Goal: Information Seeking & Learning: Learn about a topic

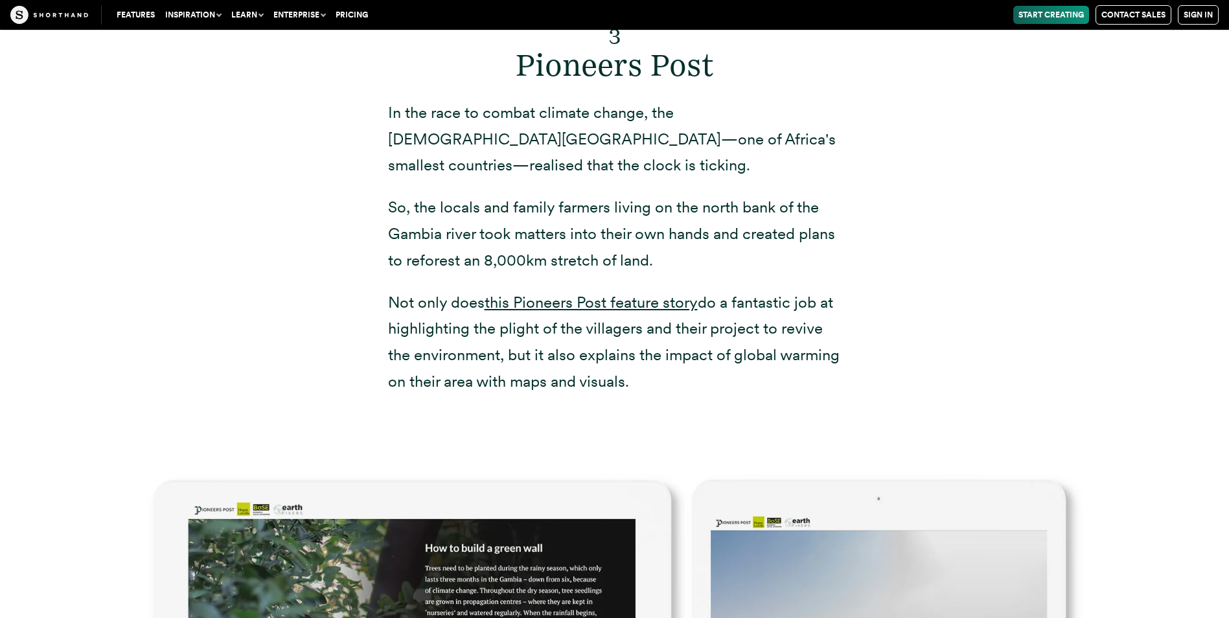
scroll to position [7636, 0]
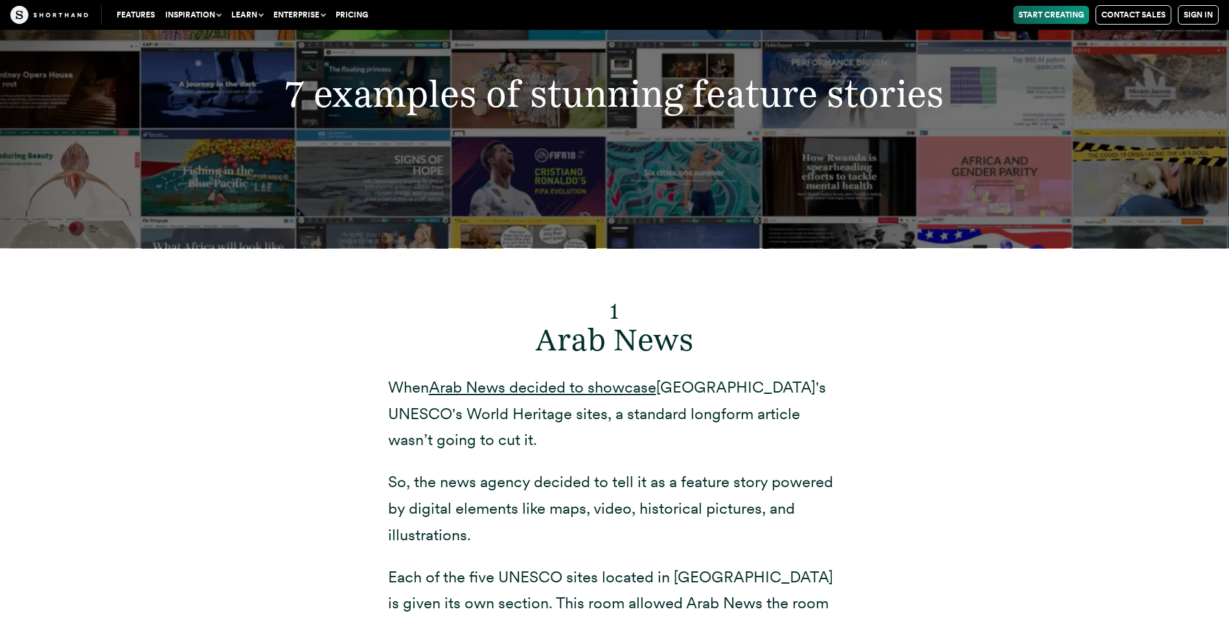
scroll to position [4941, 0]
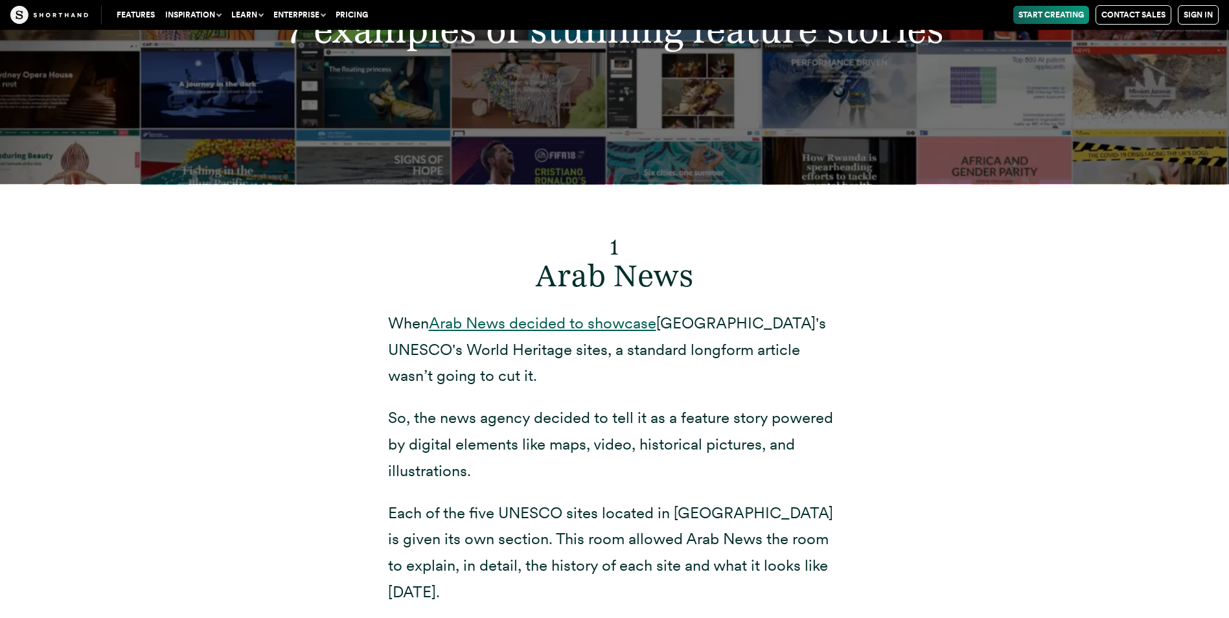
click at [607, 332] on link "Arab News decided to showcase" at bounding box center [542, 323] width 227 height 19
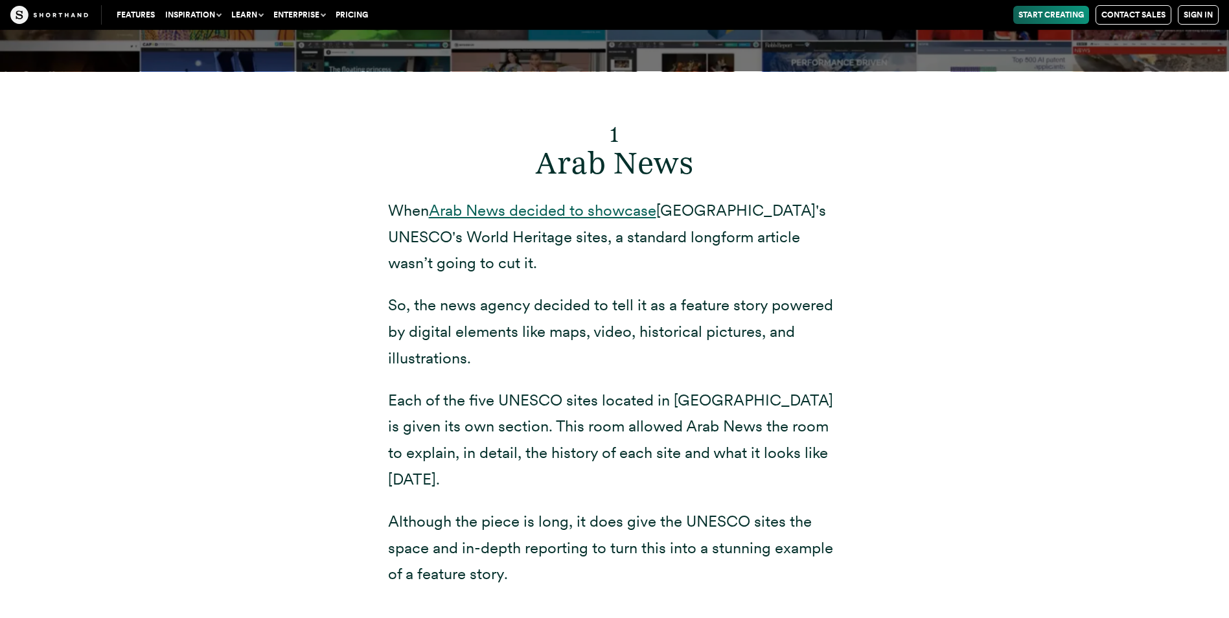
scroll to position [5134, 0]
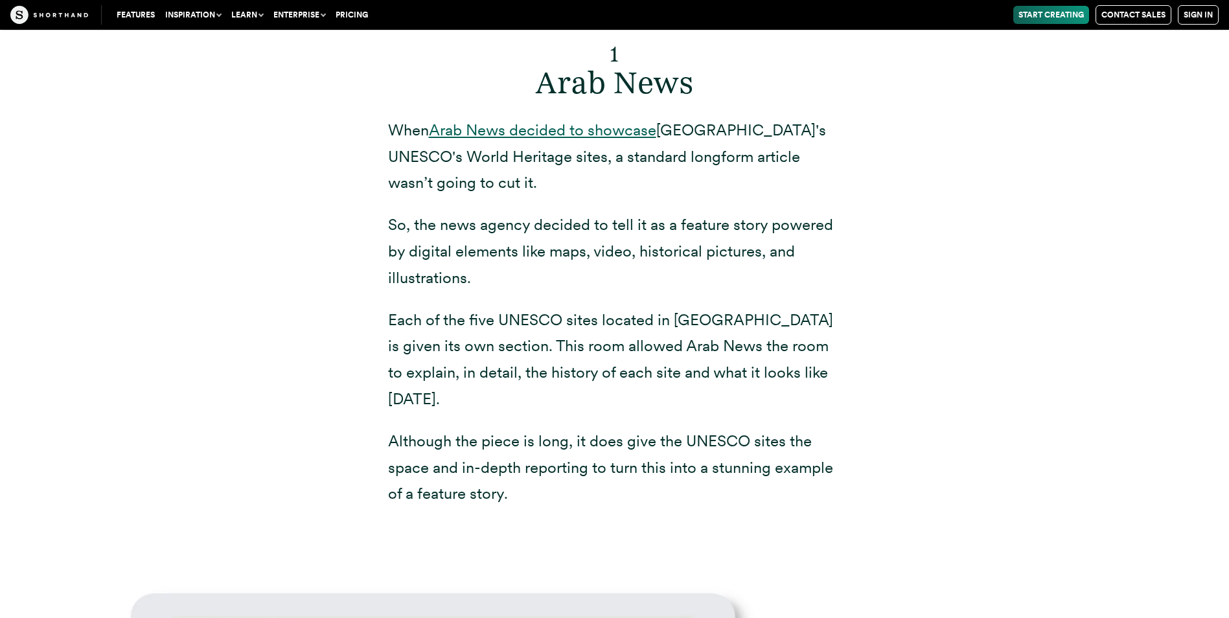
click at [505, 139] on link "Arab News decided to showcase" at bounding box center [542, 129] width 227 height 19
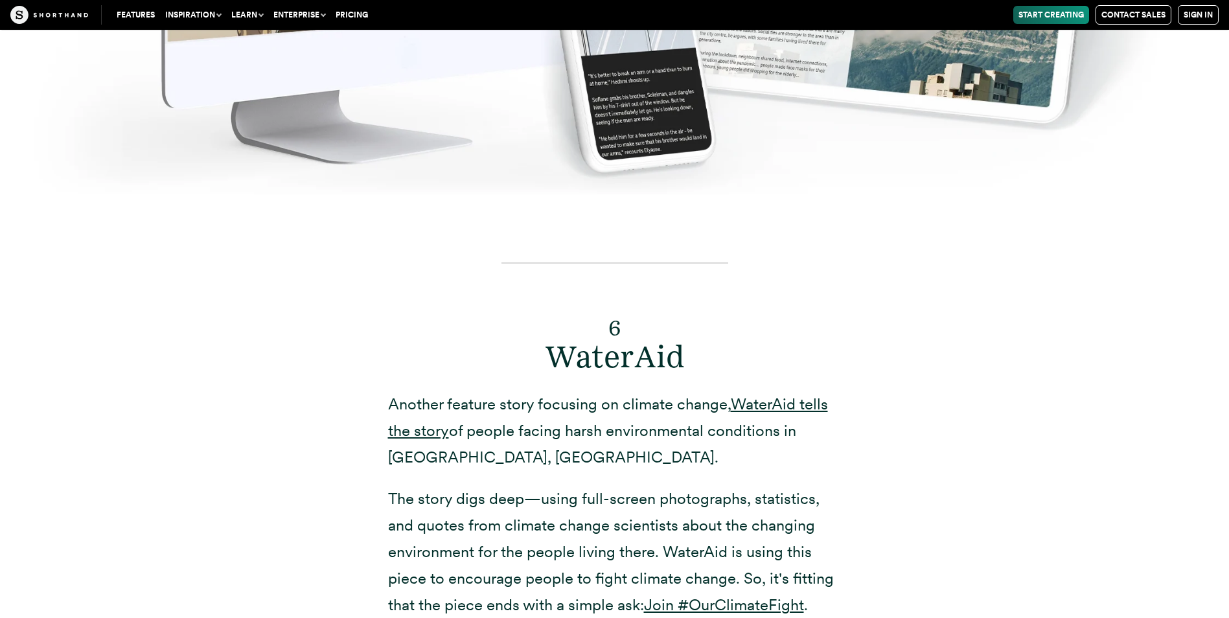
scroll to position [11182, 0]
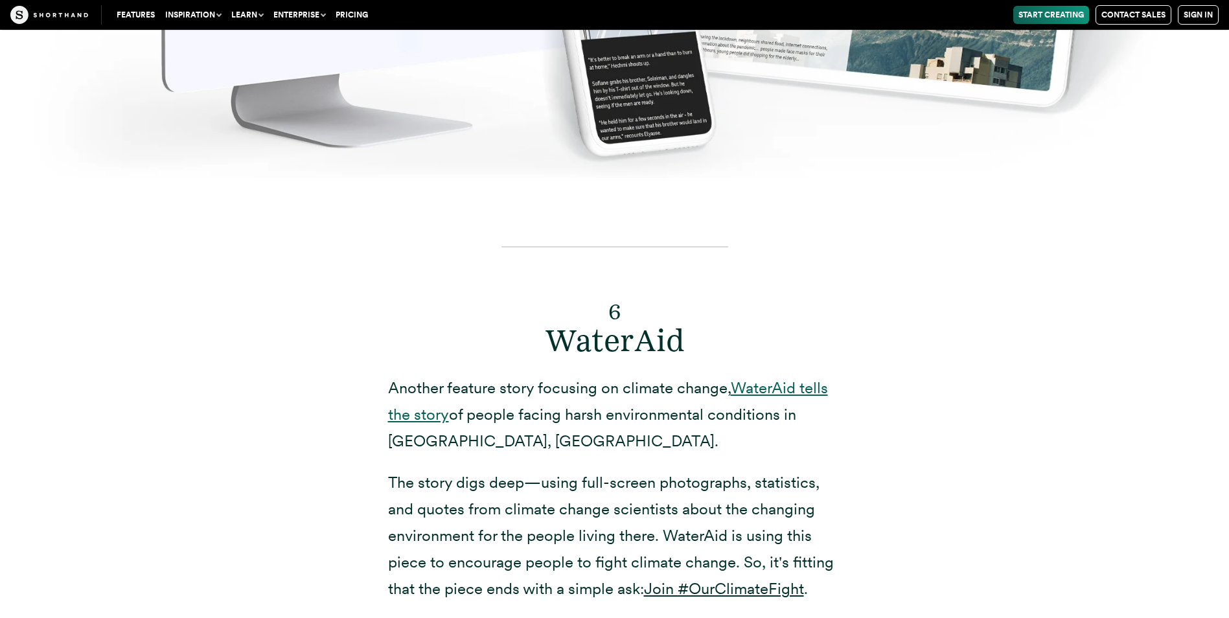
drag, startPoint x: 781, startPoint y: 332, endPoint x: 788, endPoint y: 333, distance: 7.8
click at [781, 378] on link "WaterAid tells the story" at bounding box center [608, 400] width 440 height 45
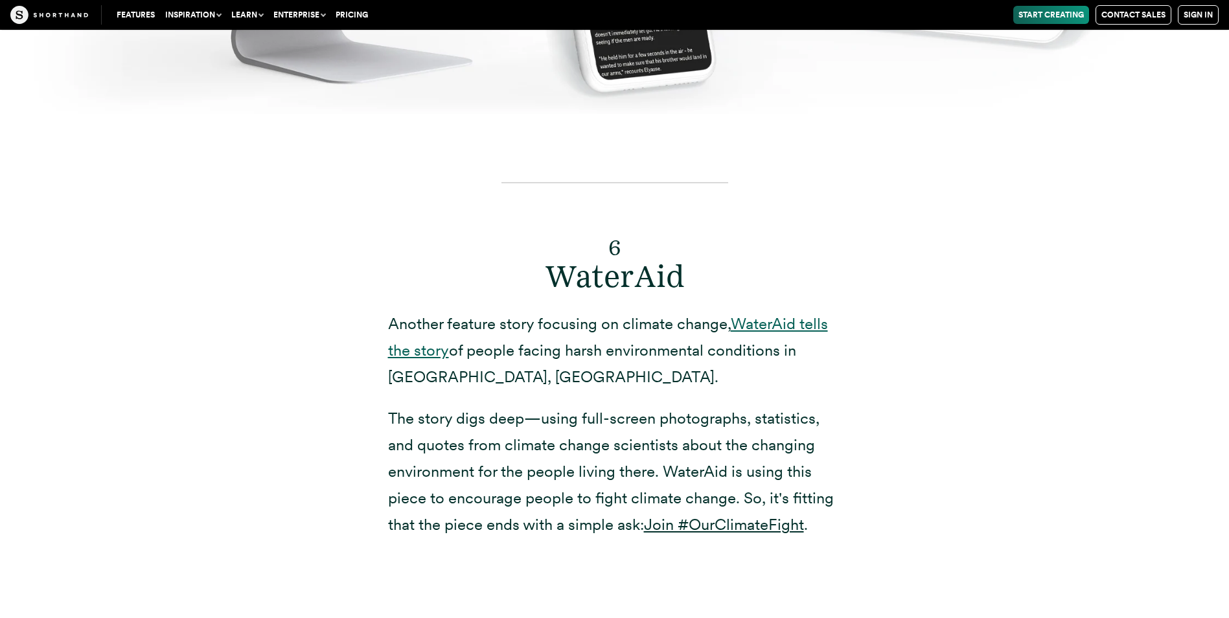
scroll to position [11263, 0]
